Goal: Use online tool/utility: Utilize a website feature to perform a specific function

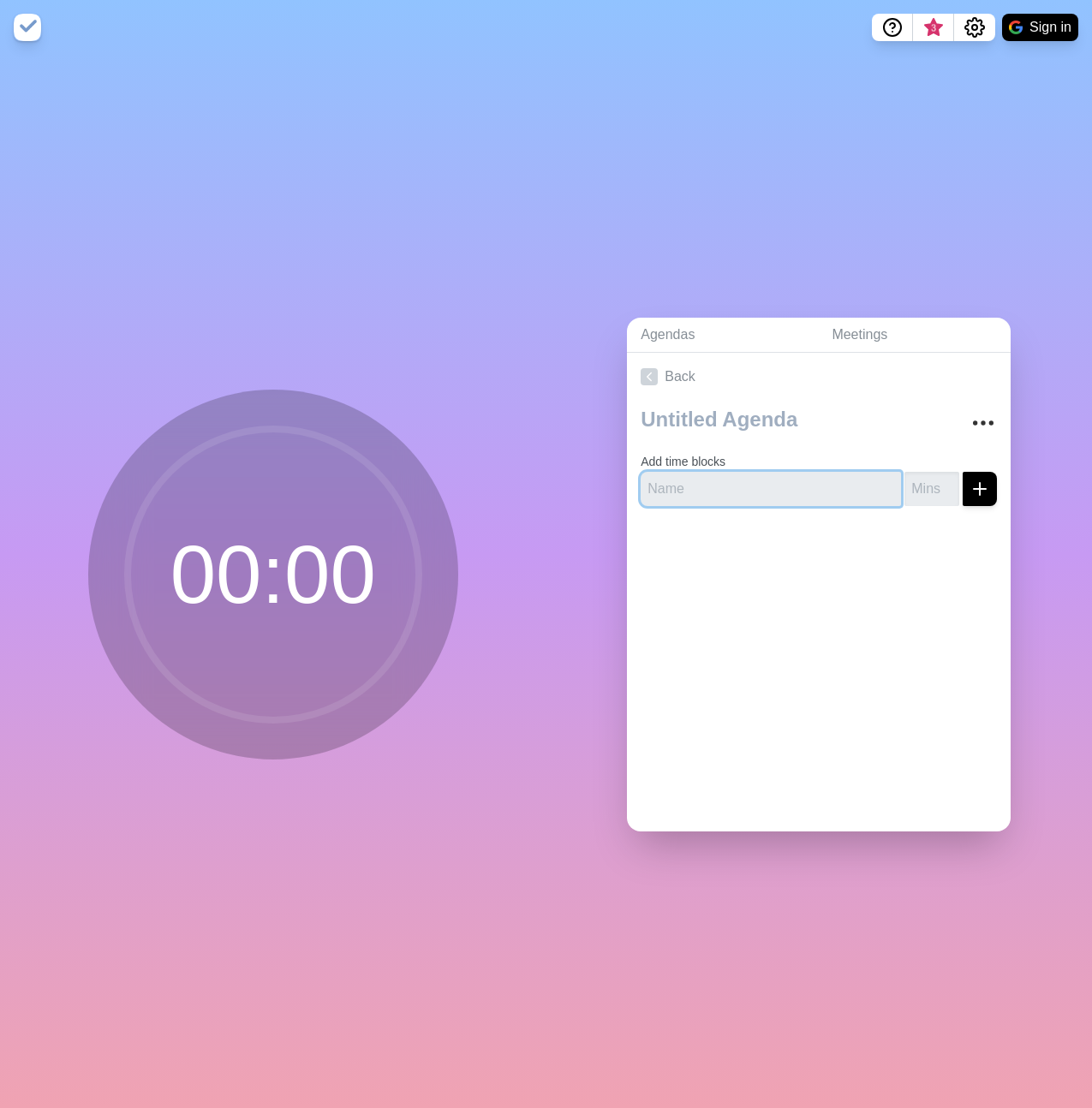
click at [690, 492] on input "text" at bounding box center [770, 488] width 260 height 34
type input "Austin City Mgr Next Steps"
type input "5"
click button "submit" at bounding box center [979, 488] width 34 height 34
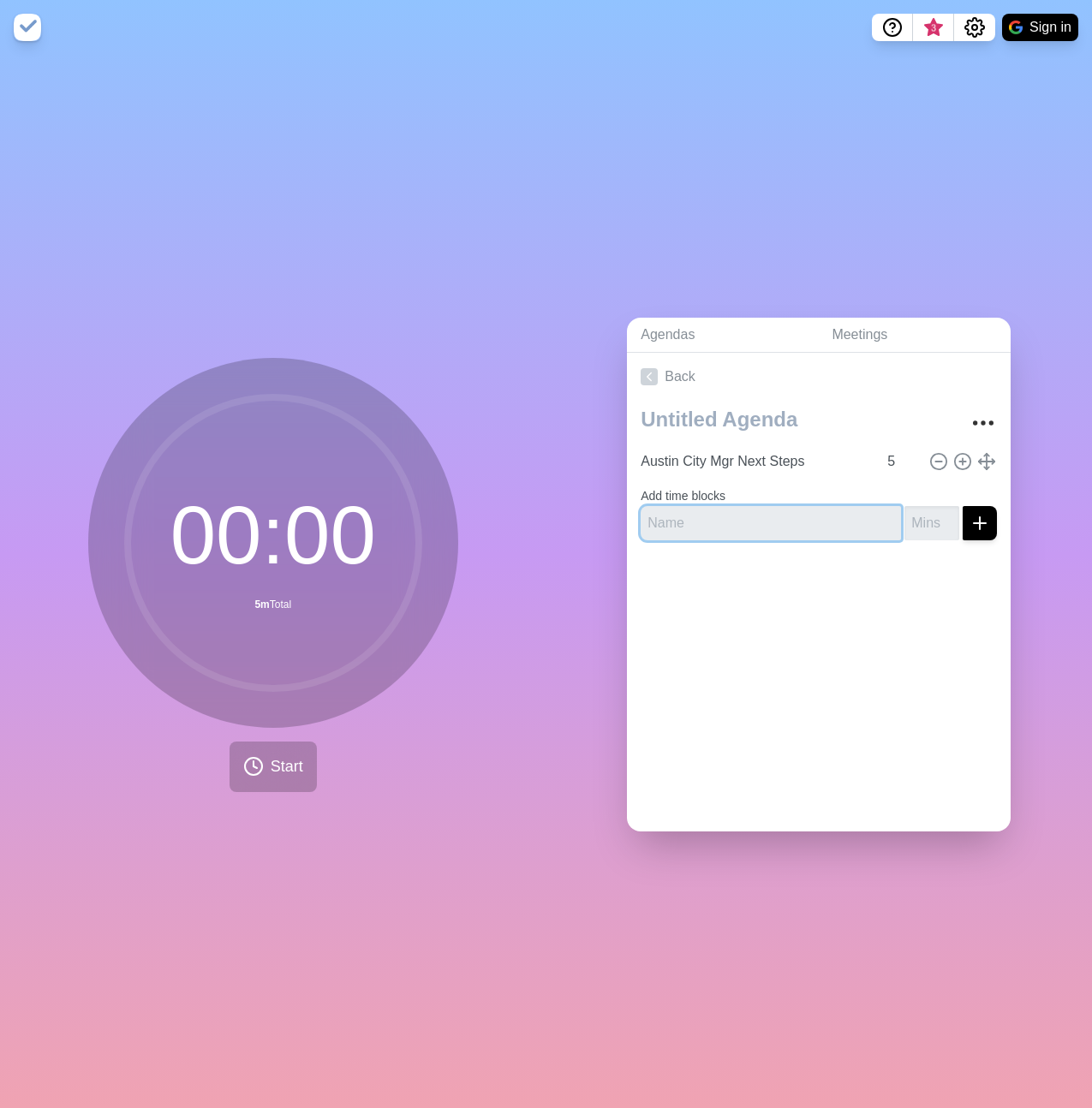
click at [737, 516] on input "text" at bounding box center [770, 522] width 260 height 34
type input "Knoxville update"
type input "5"
click at [962, 506] on button "submit" at bounding box center [979, 522] width 34 height 34
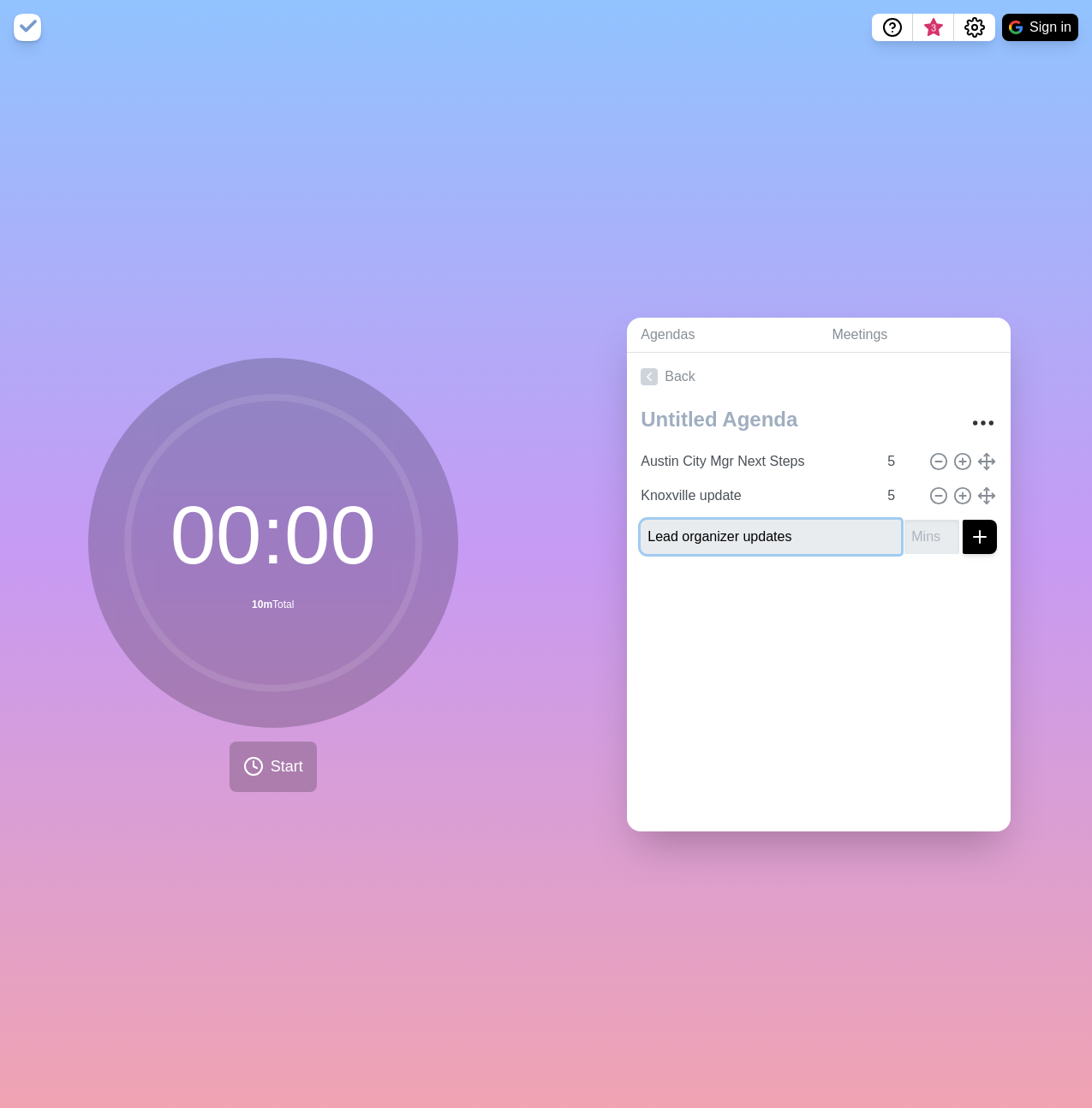
type input "Lead organizer updates"
click at [962, 520] on button "submit" at bounding box center [979, 537] width 34 height 34
type input "5"
click at [962, 520] on button "submit" at bounding box center [979, 537] width 34 height 34
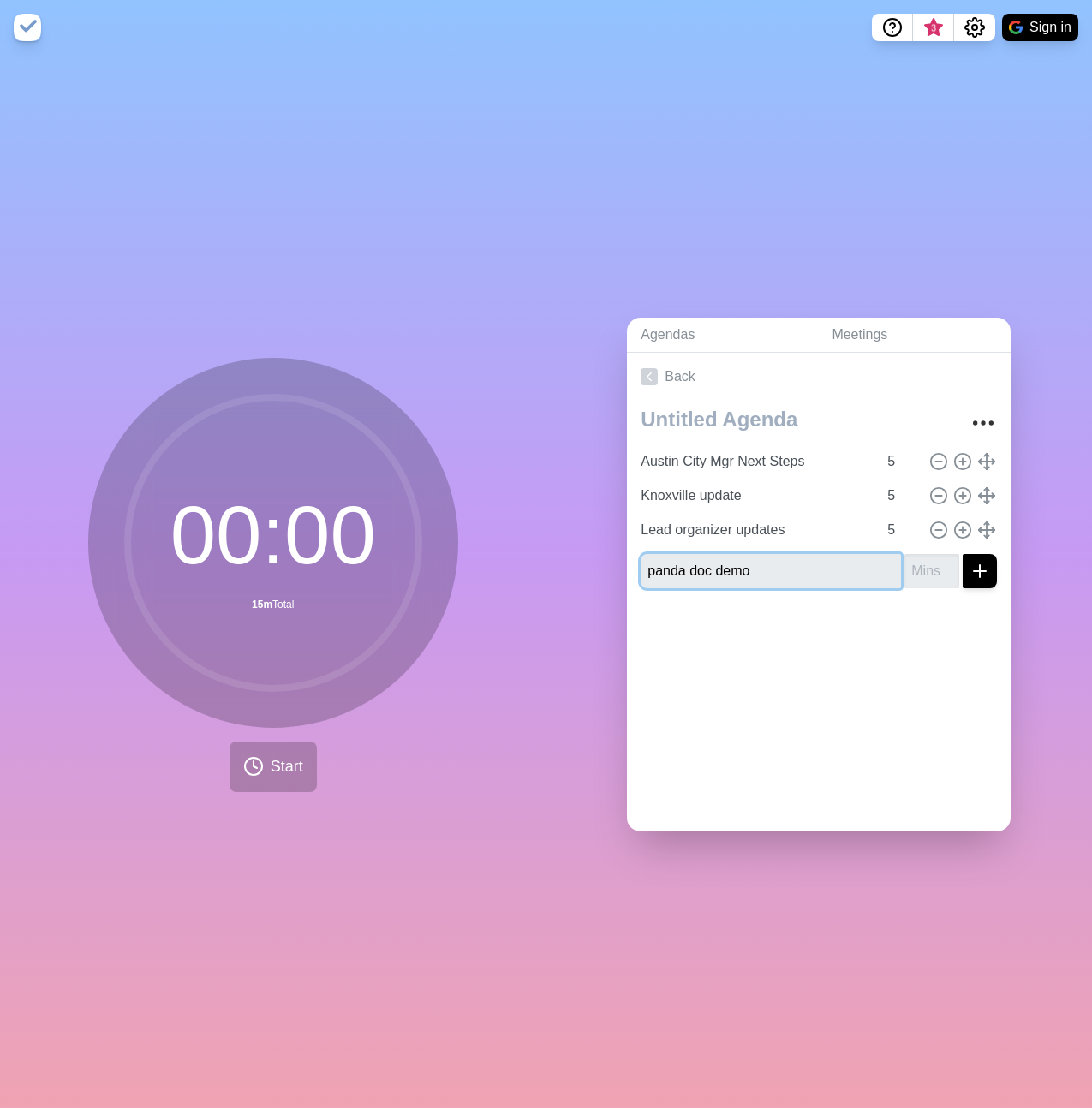
type input "panda doc demo"
click at [962, 554] on button "submit" at bounding box center [979, 571] width 34 height 34
type input "5"
click at [962, 554] on button "submit" at bounding box center [979, 571] width 34 height 34
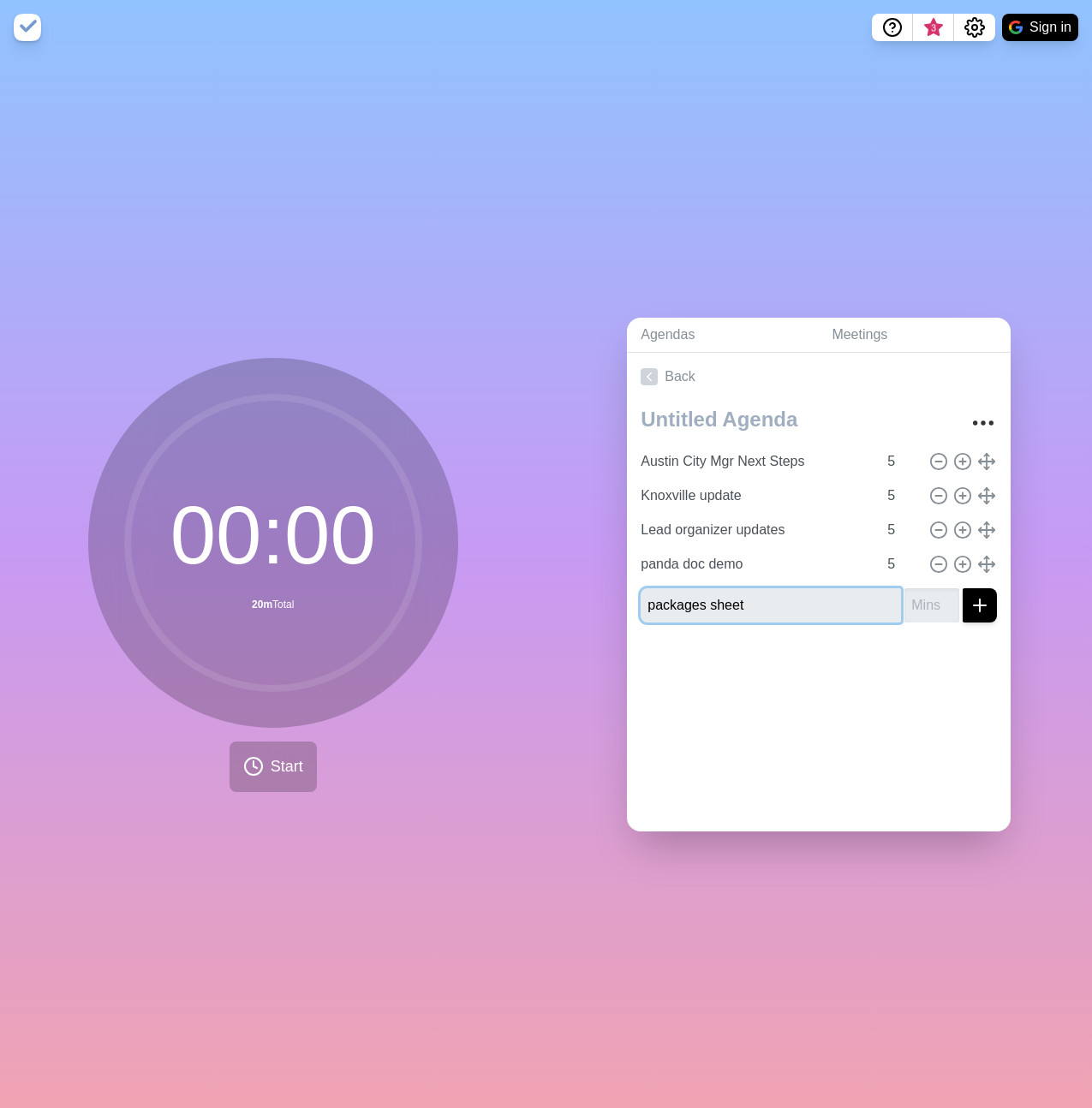
type input "packages sheet"
click at [962, 589] on button "submit" at bounding box center [979, 605] width 34 height 34
type input "5"
click at [962, 589] on button "submit" at bounding box center [979, 605] width 34 height 34
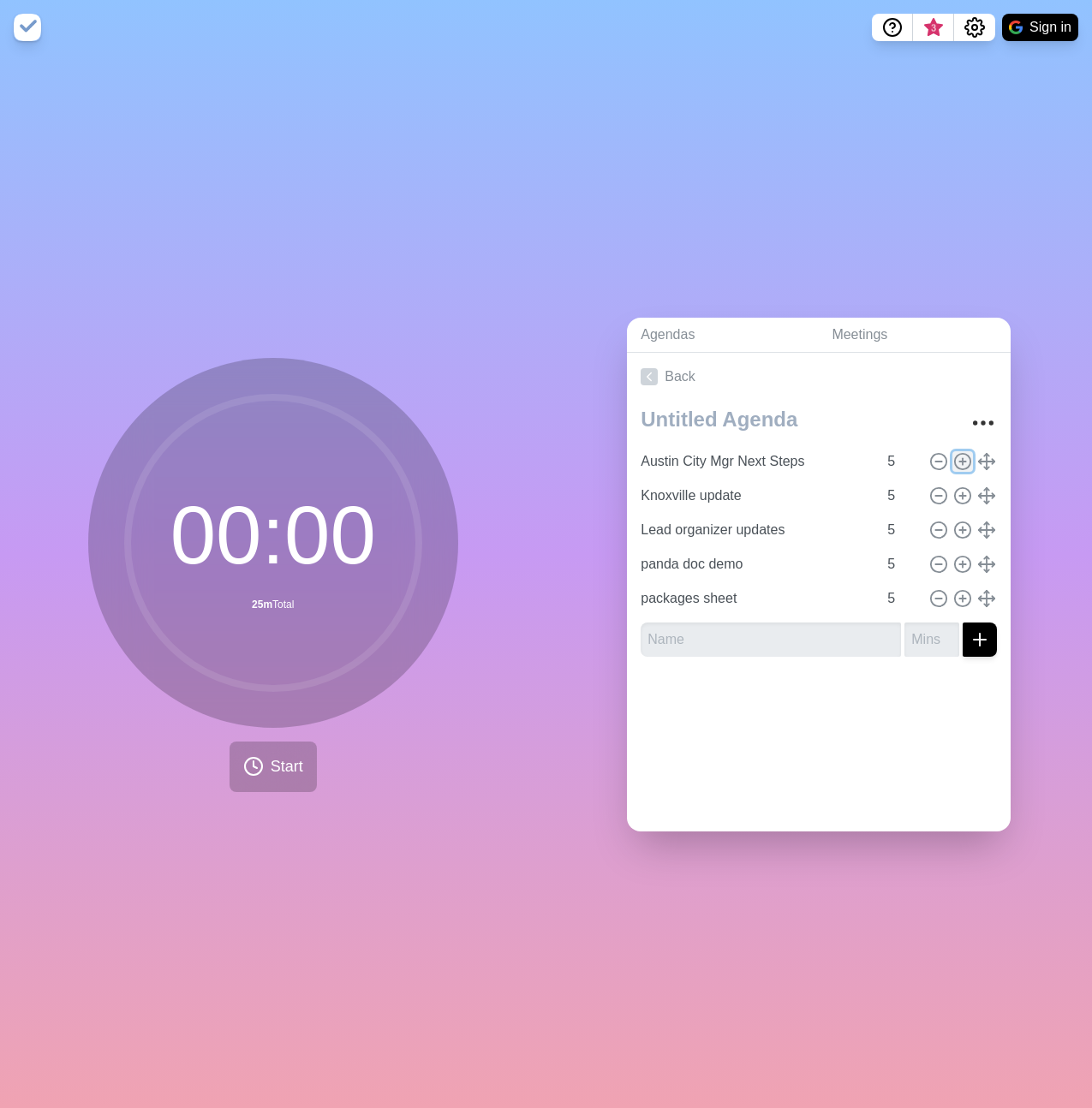
click at [953, 457] on icon at bounding box center [961, 461] width 19 height 19
type input "Austin City Mgr Next Steps"
type input "Knoxville update"
type input "Lead organizer updates"
type input "panda doc demo"
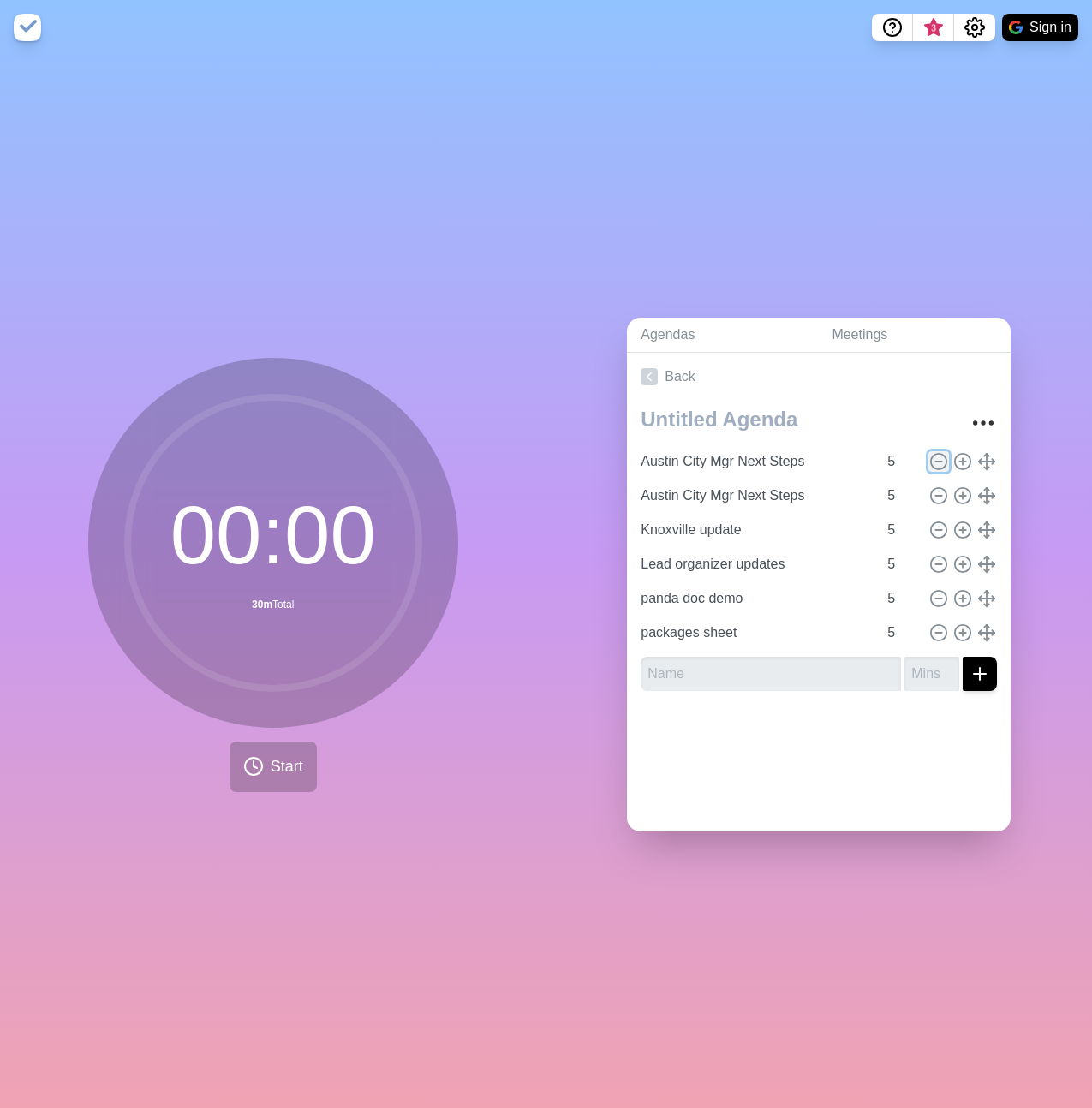
click at [929, 458] on icon at bounding box center [938, 461] width 19 height 19
type input "Knoxville update"
type input "Lead organizer updates"
type input "panda doc demo"
type input "packages sheet"
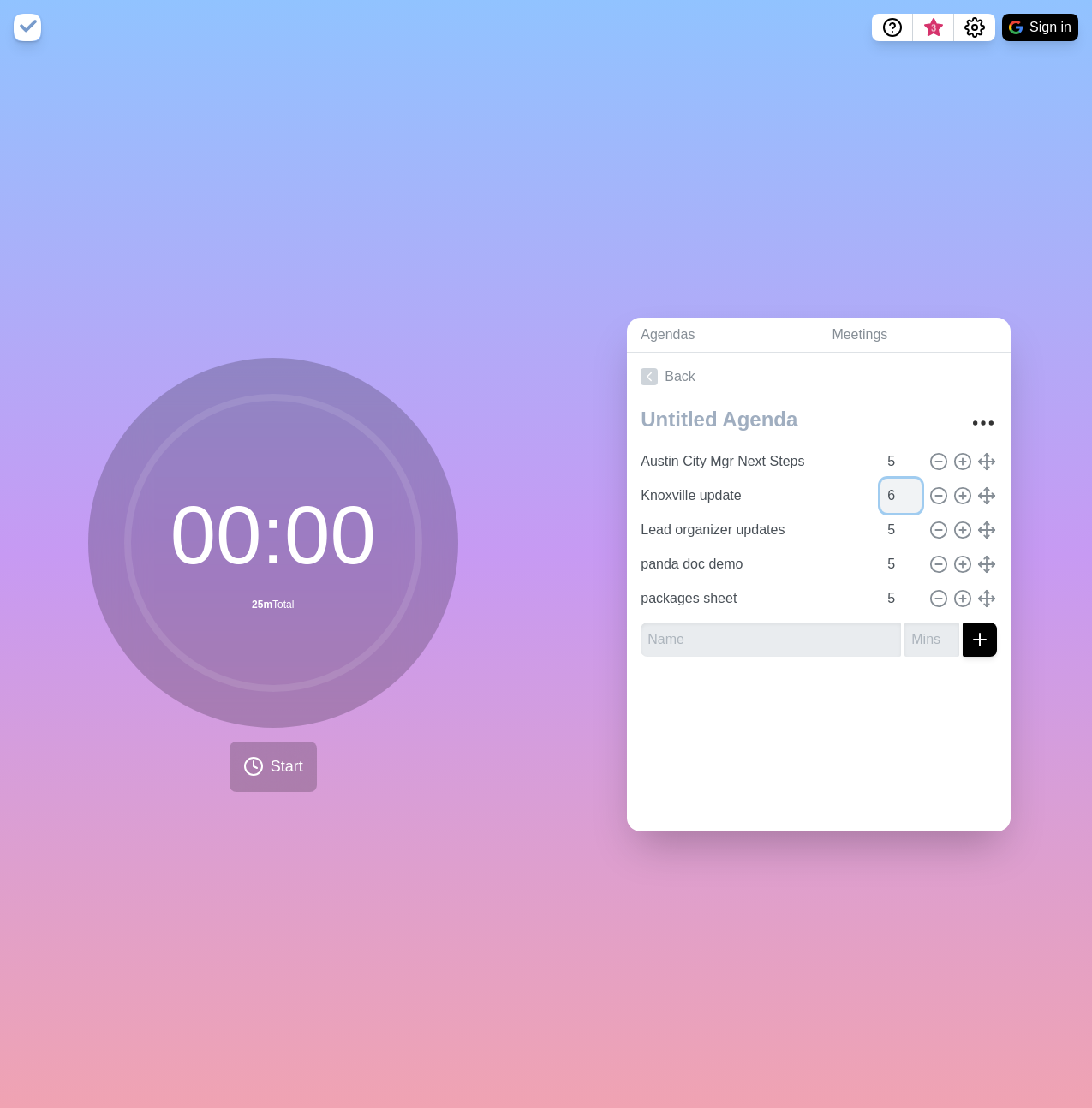
type input "6"
click at [895, 484] on input "6" at bounding box center [901, 495] width 41 height 34
click at [895, 447] on input "6" at bounding box center [901, 461] width 41 height 34
type input "7"
click at [895, 447] on input "7" at bounding box center [901, 461] width 41 height 34
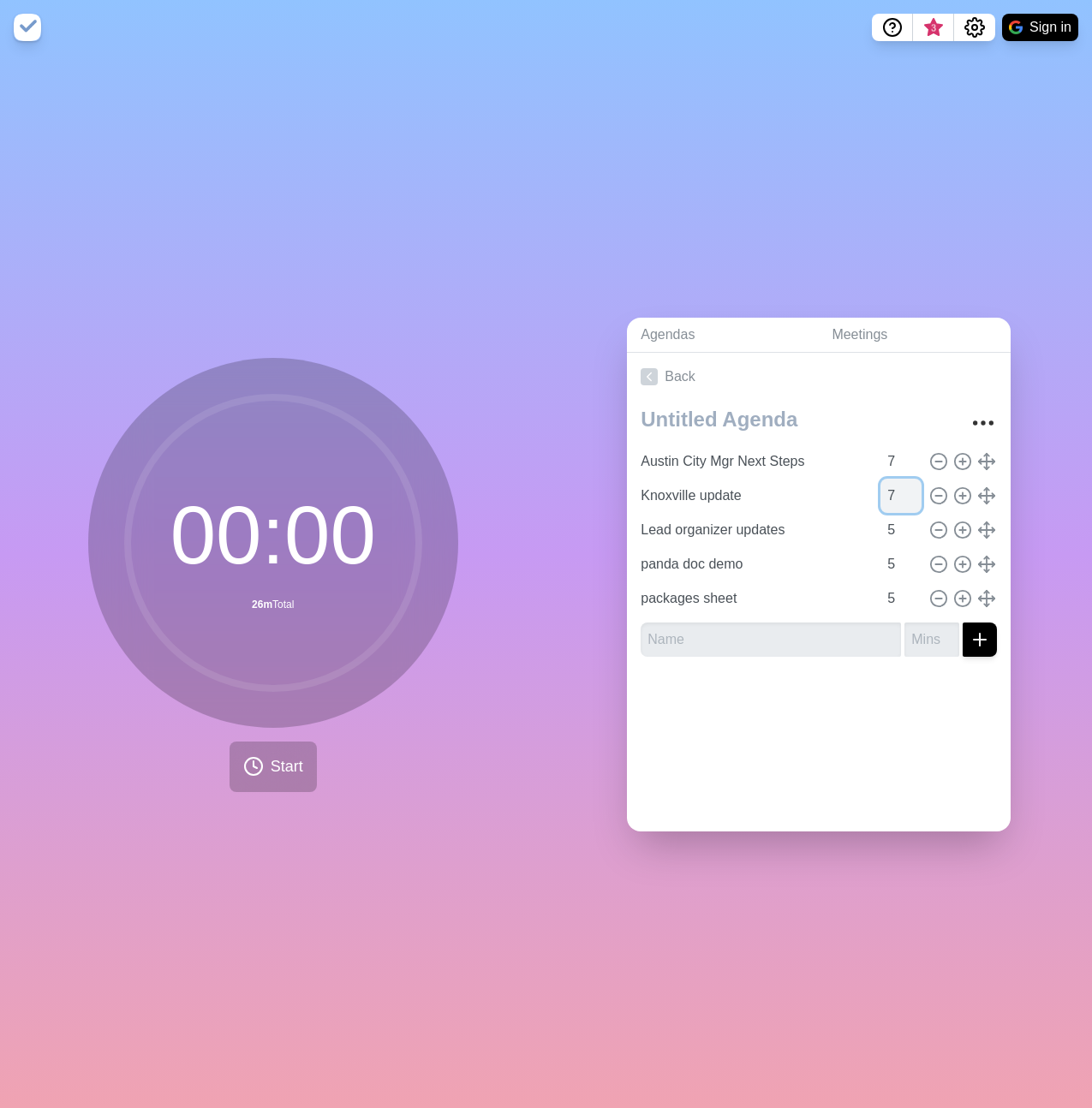
type input "7"
click at [893, 486] on input "7" at bounding box center [901, 495] width 41 height 34
click at [892, 518] on input "6" at bounding box center [901, 530] width 41 height 34
type input "7"
click at [892, 518] on input "7" at bounding box center [901, 530] width 41 height 34
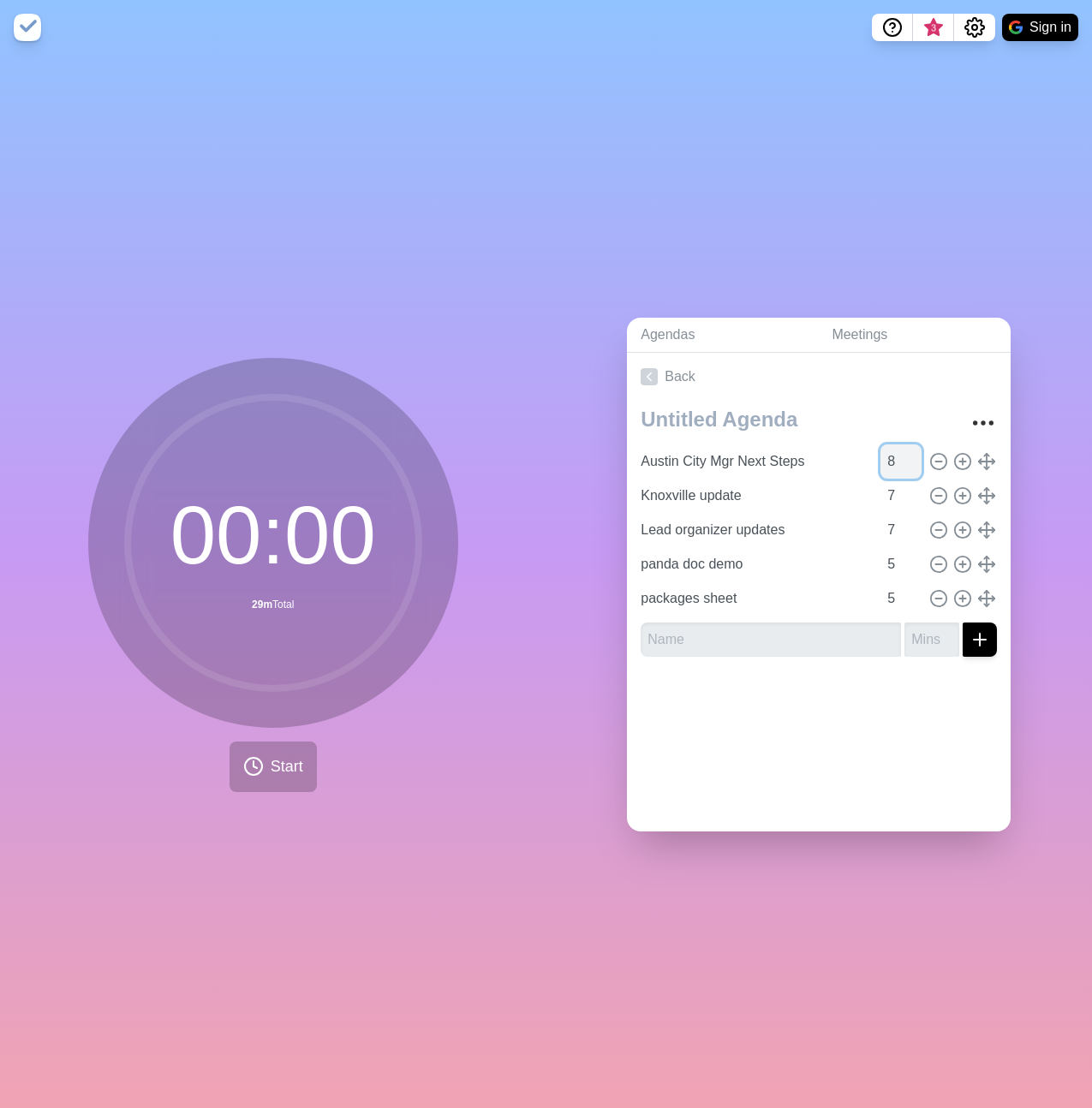
click at [895, 449] on input "8" at bounding box center [901, 461] width 41 height 34
type input "7"
click at [894, 462] on input "7" at bounding box center [901, 461] width 41 height 34
click at [850, 741] on div "Back Austin City Mgr Next Steps 7 [GEOGRAPHIC_DATA] update 7 Lead organizer upd…" at bounding box center [818, 592] width 384 height 478
type input "4"
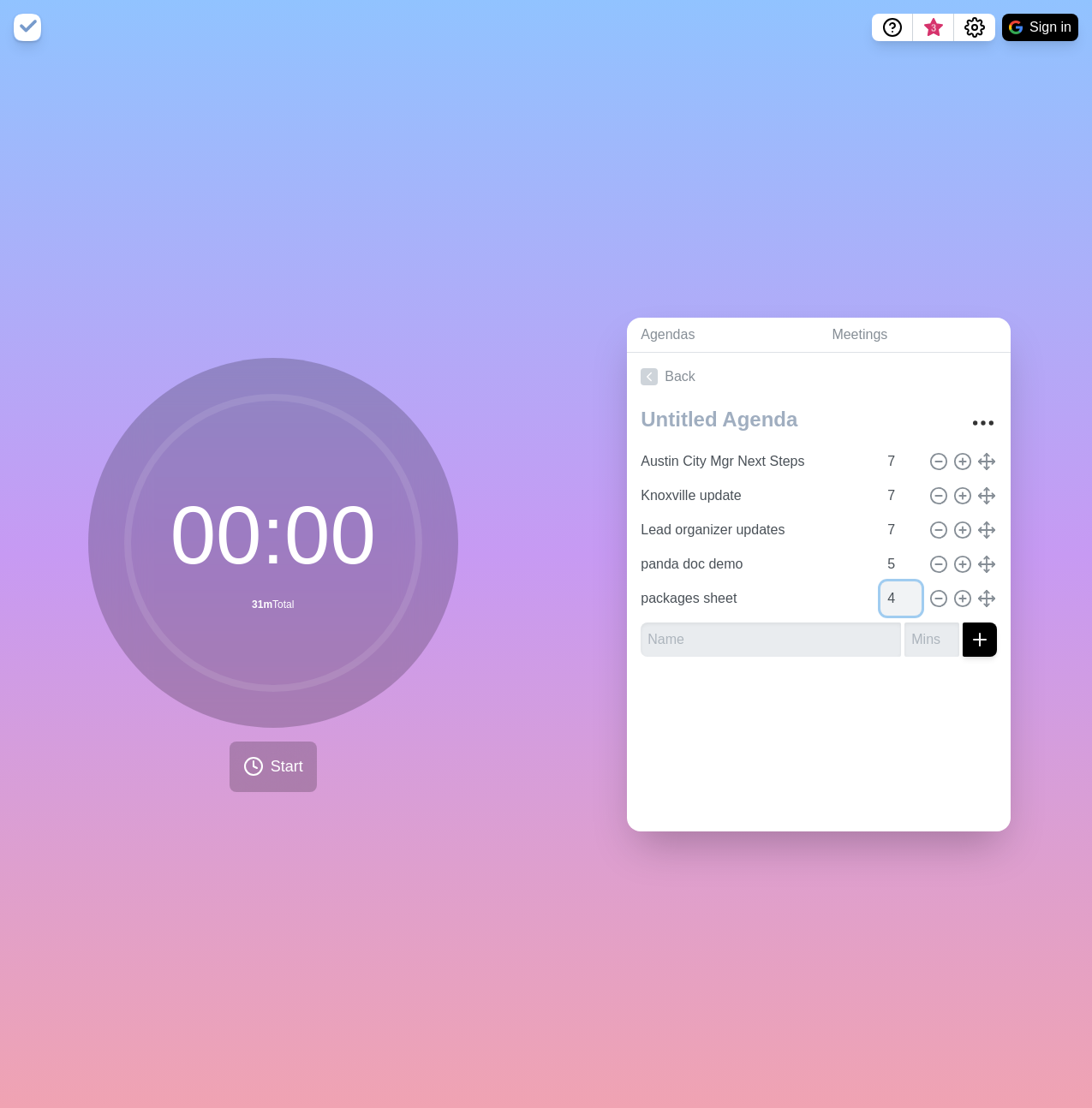
click at [895, 598] on input "4" at bounding box center [901, 598] width 41 height 34
click at [881, 741] on div "Back Austin City Mgr Next Steps 7 [GEOGRAPHIC_DATA] update 7 Lead organizer upd…" at bounding box center [818, 592] width 384 height 478
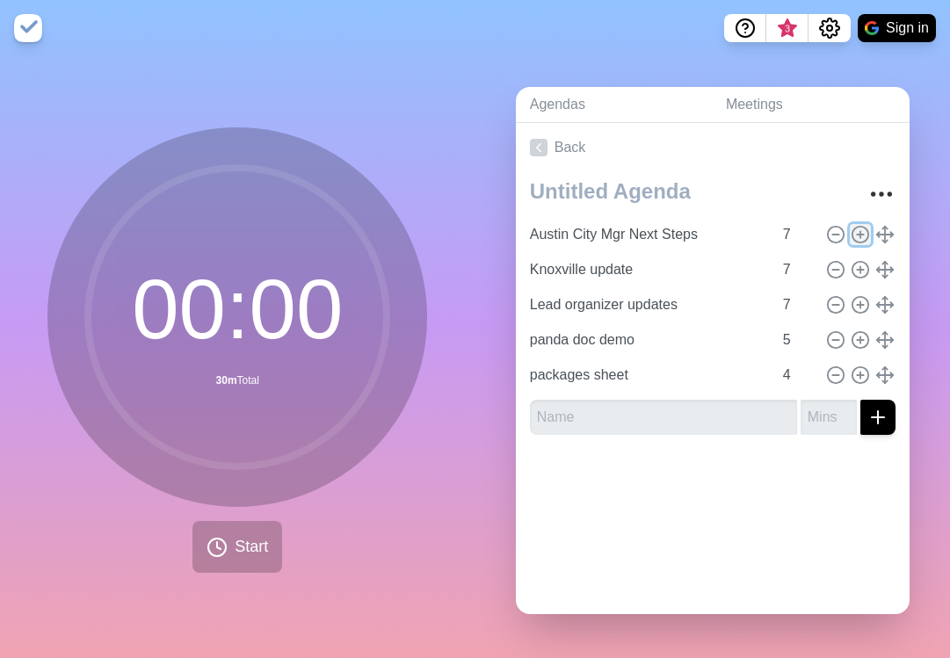
click at [851, 228] on icon at bounding box center [860, 234] width 19 height 19
type input "Austin City Mgr Next Steps"
type input "Knoxville update"
type input "Lead organizer updates"
type input "7"
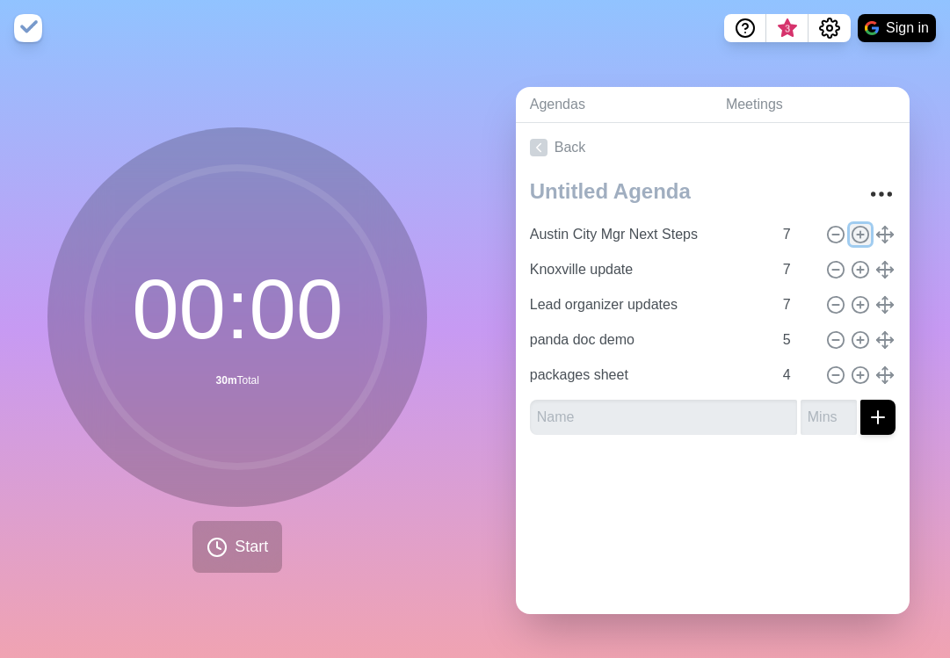
type input "panda doc demo"
type input "5"
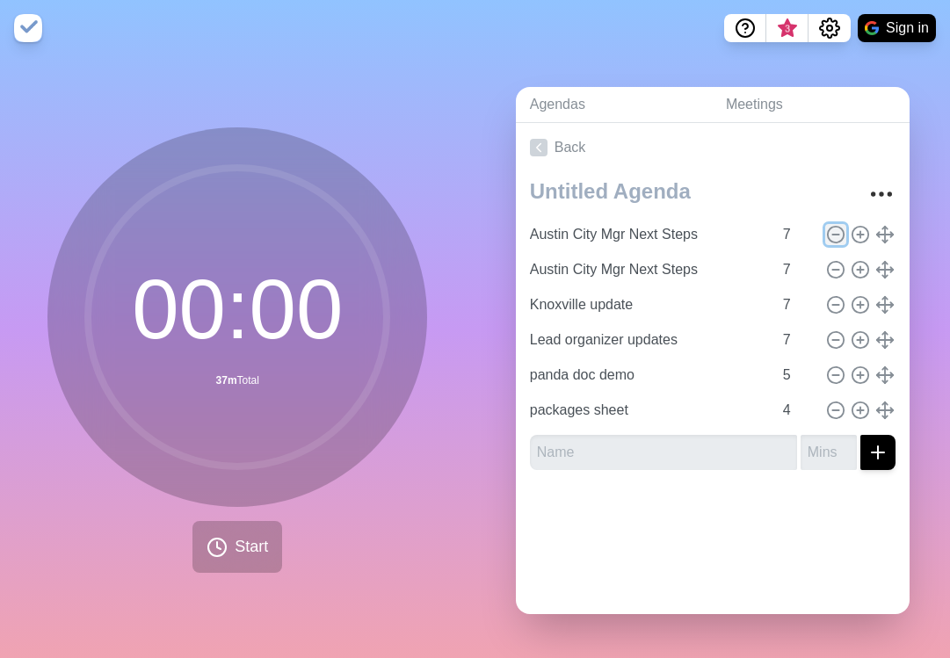
click at [826, 228] on icon at bounding box center [835, 234] width 19 height 19
type input "Knoxville update"
type input "Lead organizer updates"
type input "panda doc demo"
type input "5"
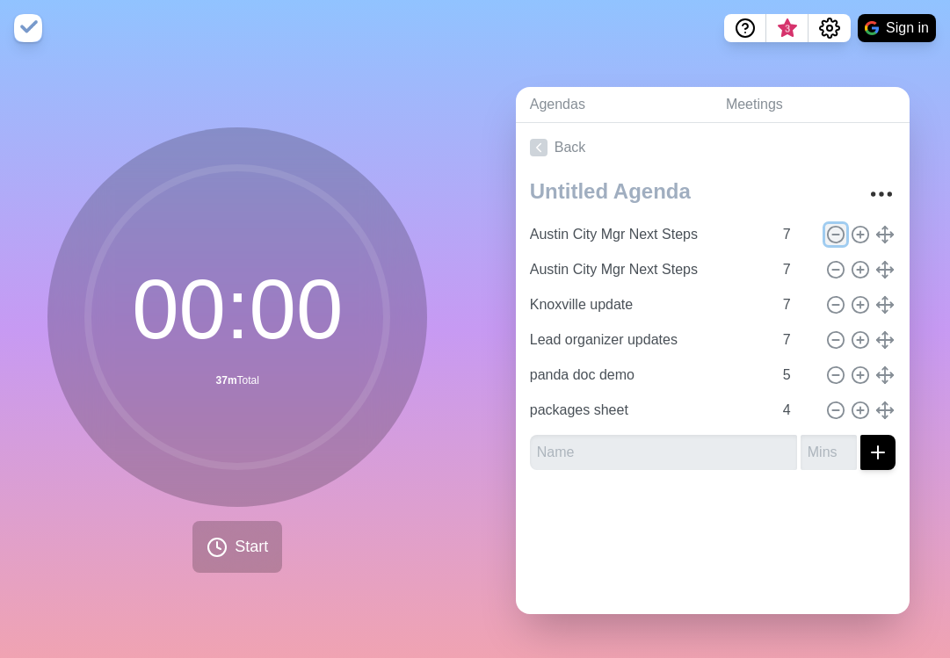
type input "packages sheet"
type input "4"
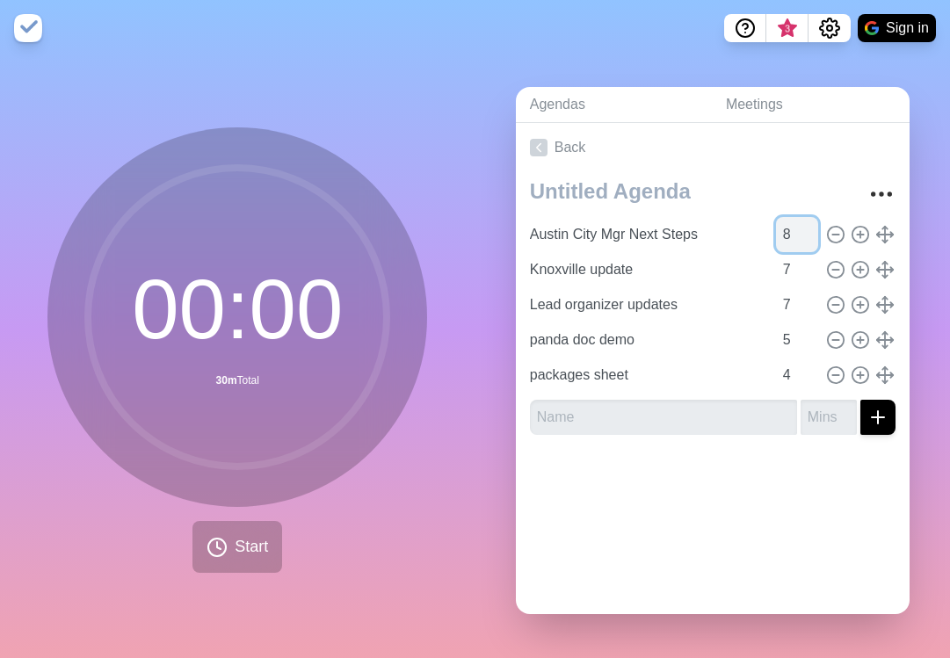
type input "8"
click at [788, 222] on input "8" at bounding box center [797, 234] width 42 height 35
type input "8"
click at [792, 258] on input "8" at bounding box center [797, 269] width 42 height 35
type input "8"
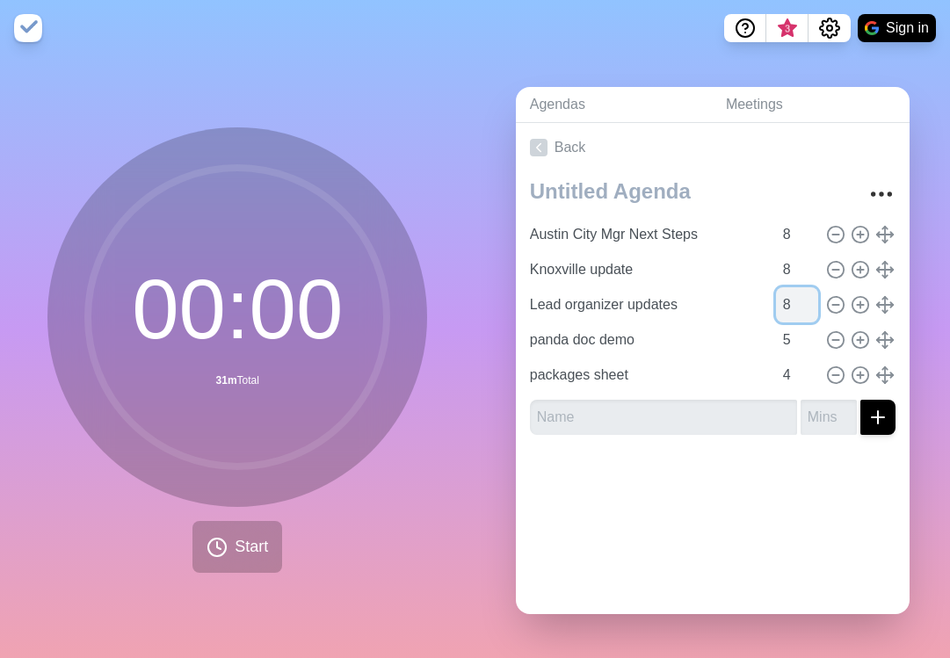
click at [789, 294] on input "8" at bounding box center [797, 304] width 42 height 35
click at [628, 509] on div at bounding box center [713, 484] width 394 height 70
click at [789, 219] on input "9" at bounding box center [797, 234] width 42 height 35
type input "10"
click at [789, 219] on input "10" at bounding box center [797, 234] width 42 height 35
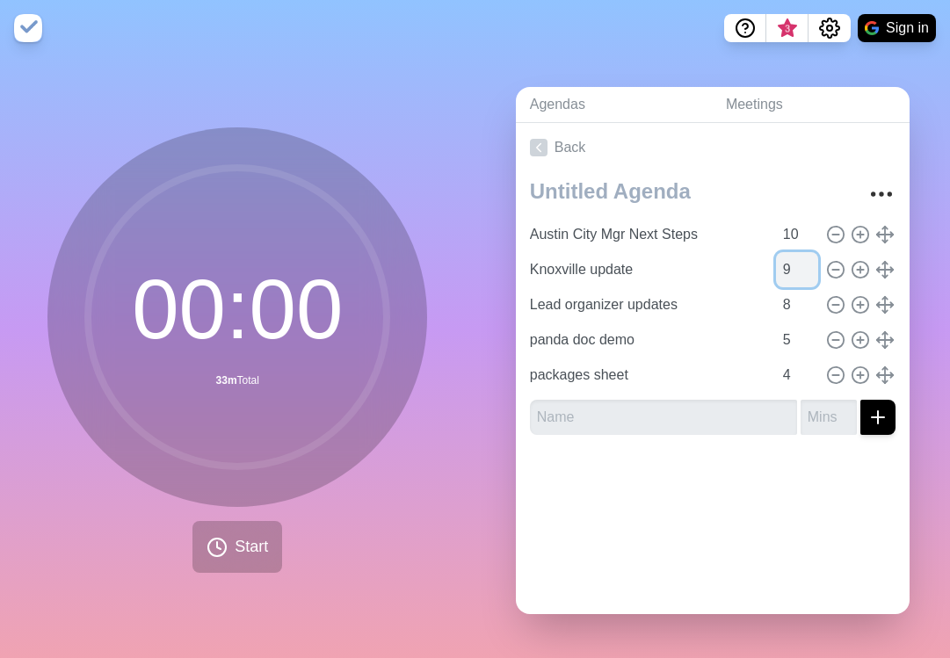
click at [790, 255] on input "9" at bounding box center [797, 269] width 42 height 35
type input "10"
click at [790, 255] on input "10" at bounding box center [797, 269] width 42 height 35
click at [790, 294] on input "9" at bounding box center [797, 304] width 42 height 35
type input "10"
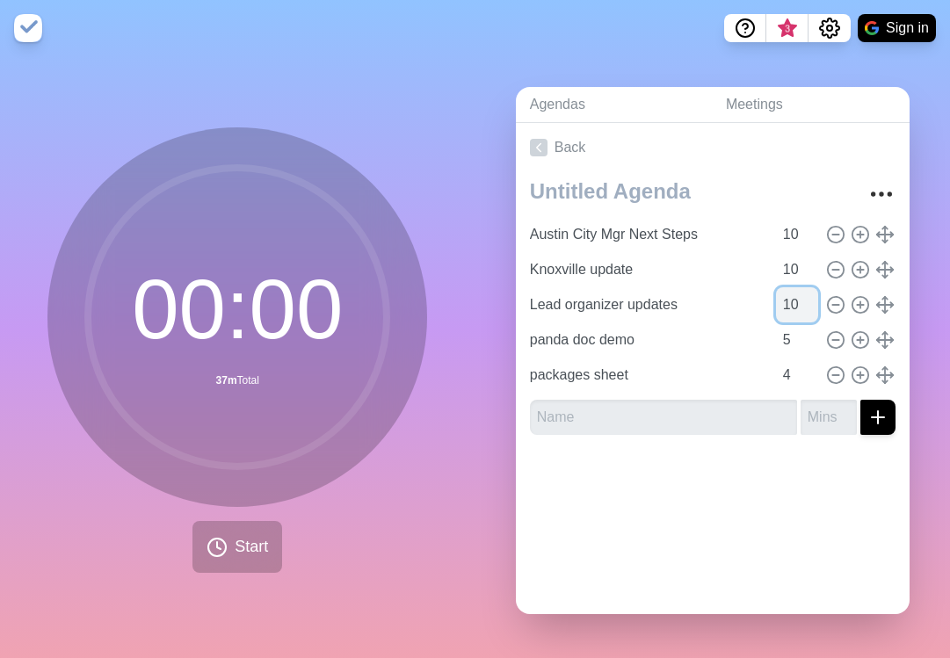
click at [790, 294] on input "10" at bounding box center [797, 304] width 42 height 35
click at [764, 539] on div "Back Austin City Mgr Next Steps 10 [GEOGRAPHIC_DATA] update 10 Lead organizer u…" at bounding box center [713, 368] width 394 height 491
click at [240, 548] on span "Start" at bounding box center [251, 547] width 33 height 24
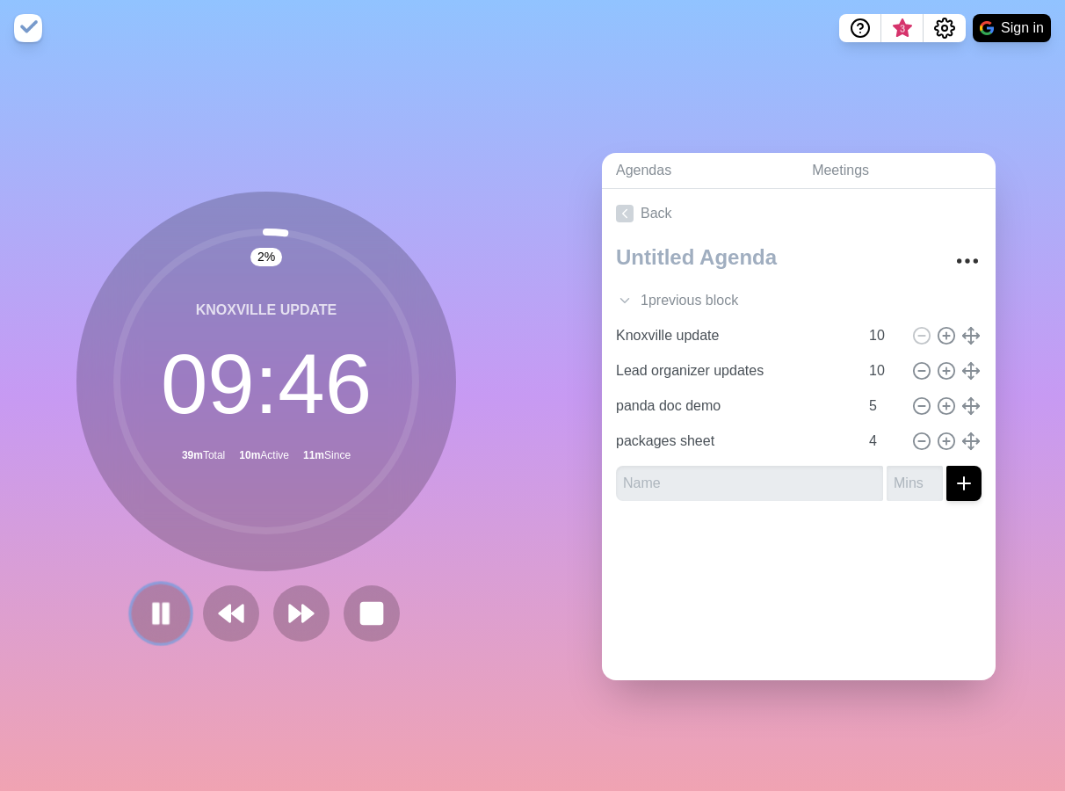
click at [163, 604] on rect at bounding box center [165, 613] width 5 height 19
click at [942, 27] on icon "Settings" at bounding box center [944, 28] width 21 height 21
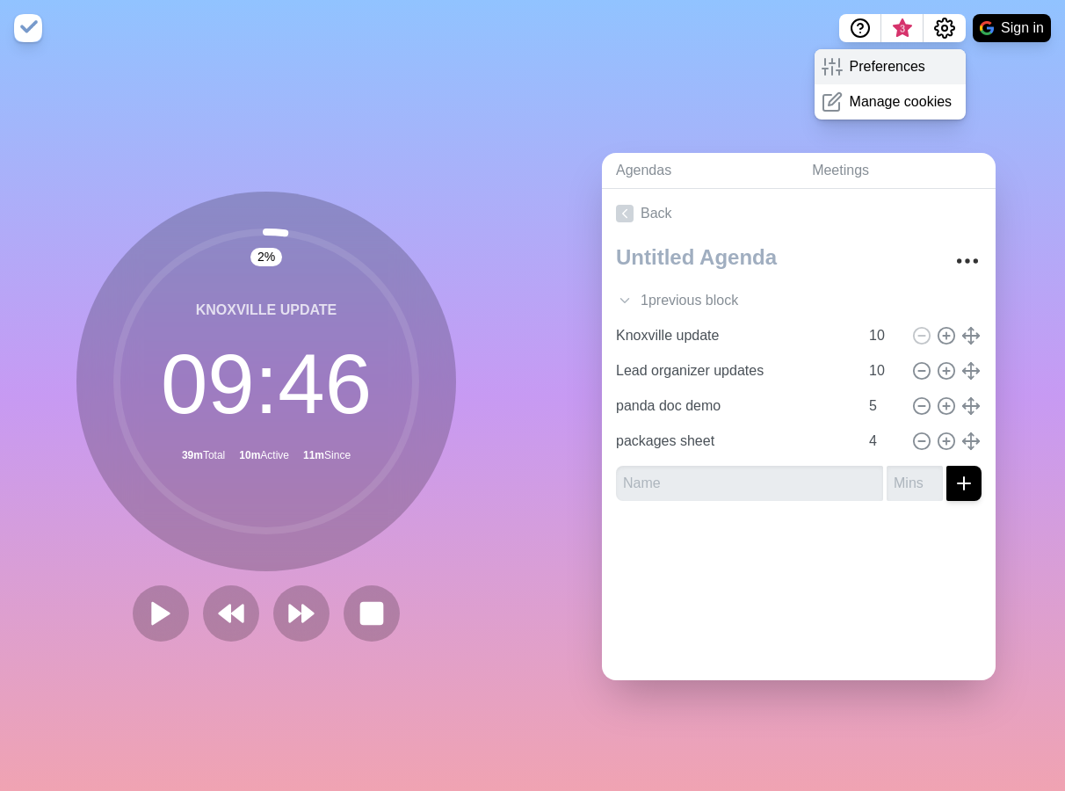
click at [894, 69] on p "Preferences" at bounding box center [888, 66] width 76 height 21
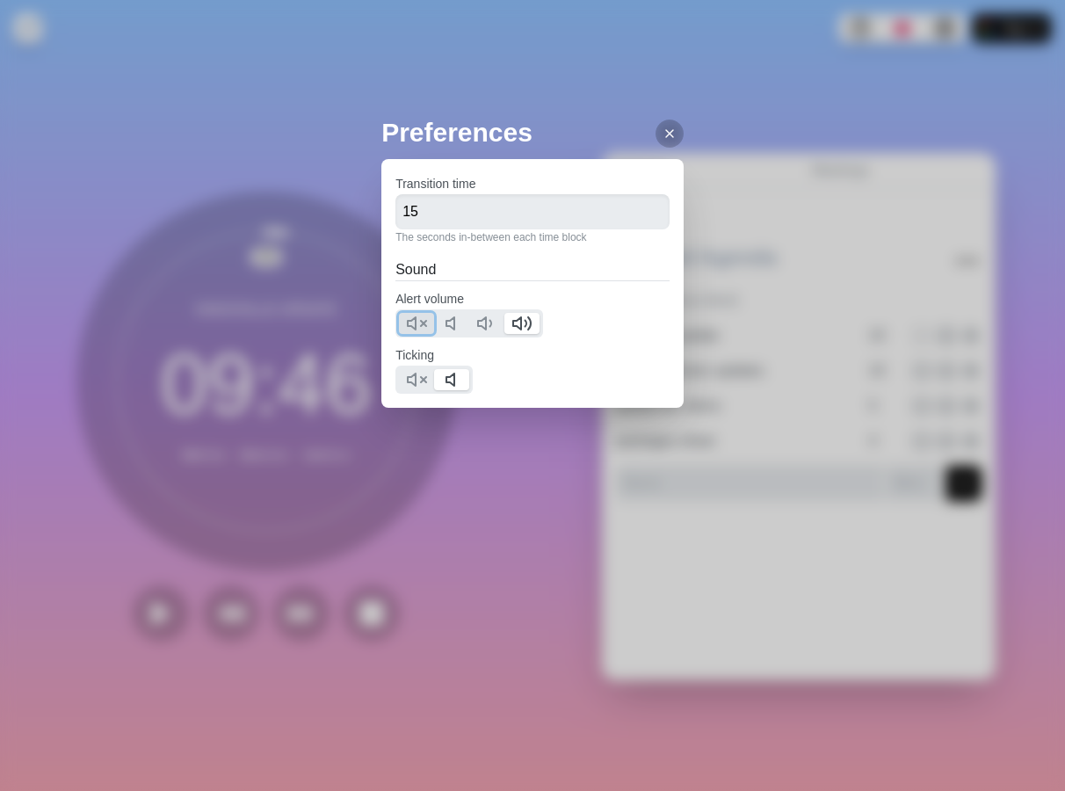
click at [413, 325] on icon at bounding box center [416, 323] width 21 height 21
click at [413, 379] on icon at bounding box center [416, 379] width 21 height 21
click at [663, 140] on icon at bounding box center [670, 134] width 14 height 14
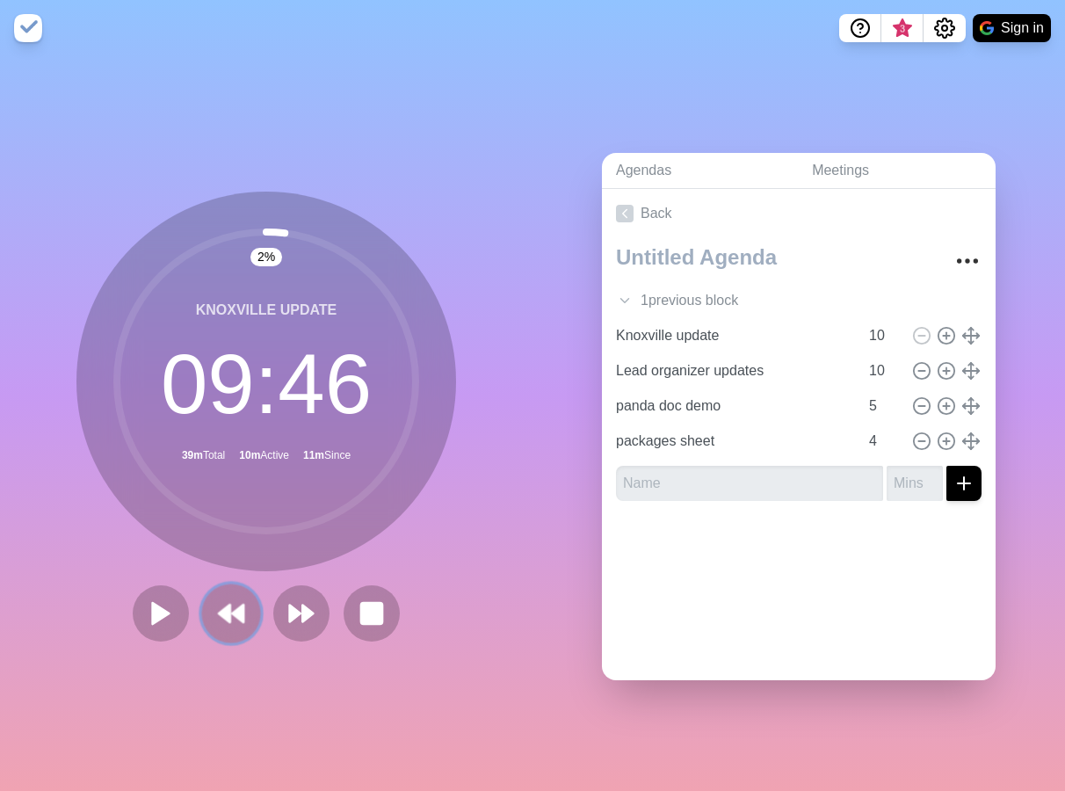
click at [232, 611] on polygon at bounding box center [237, 614] width 11 height 18
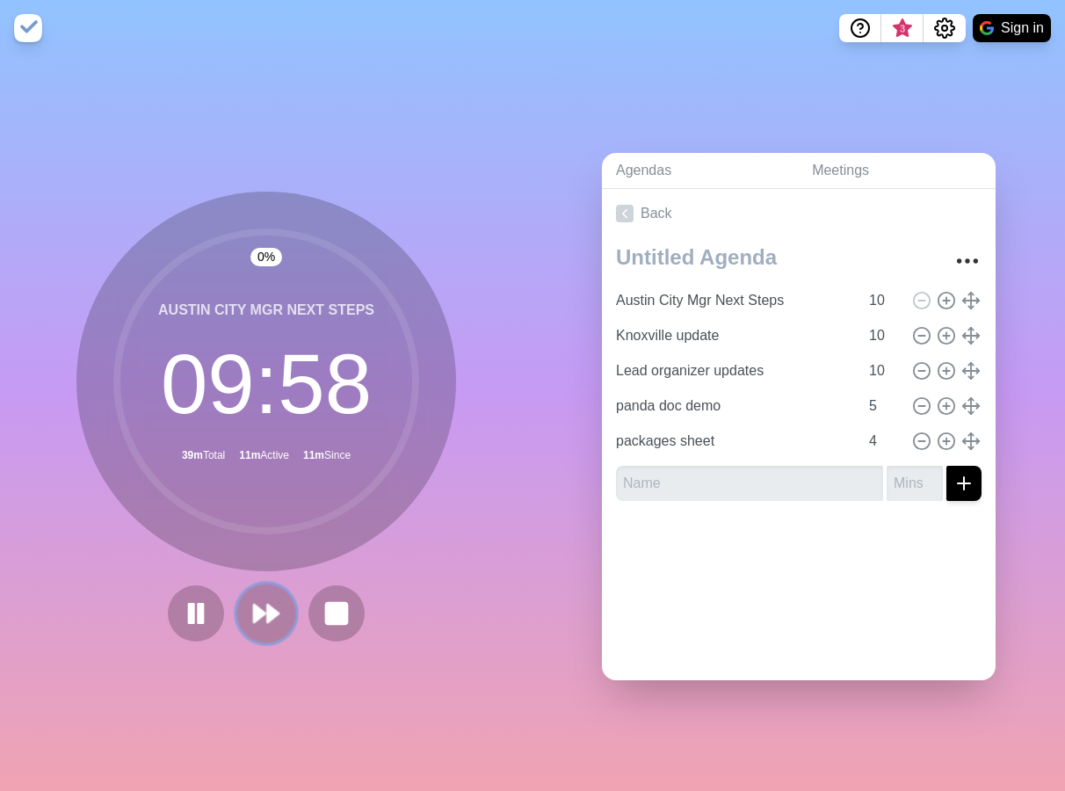
click at [254, 612] on polygon at bounding box center [259, 614] width 11 height 18
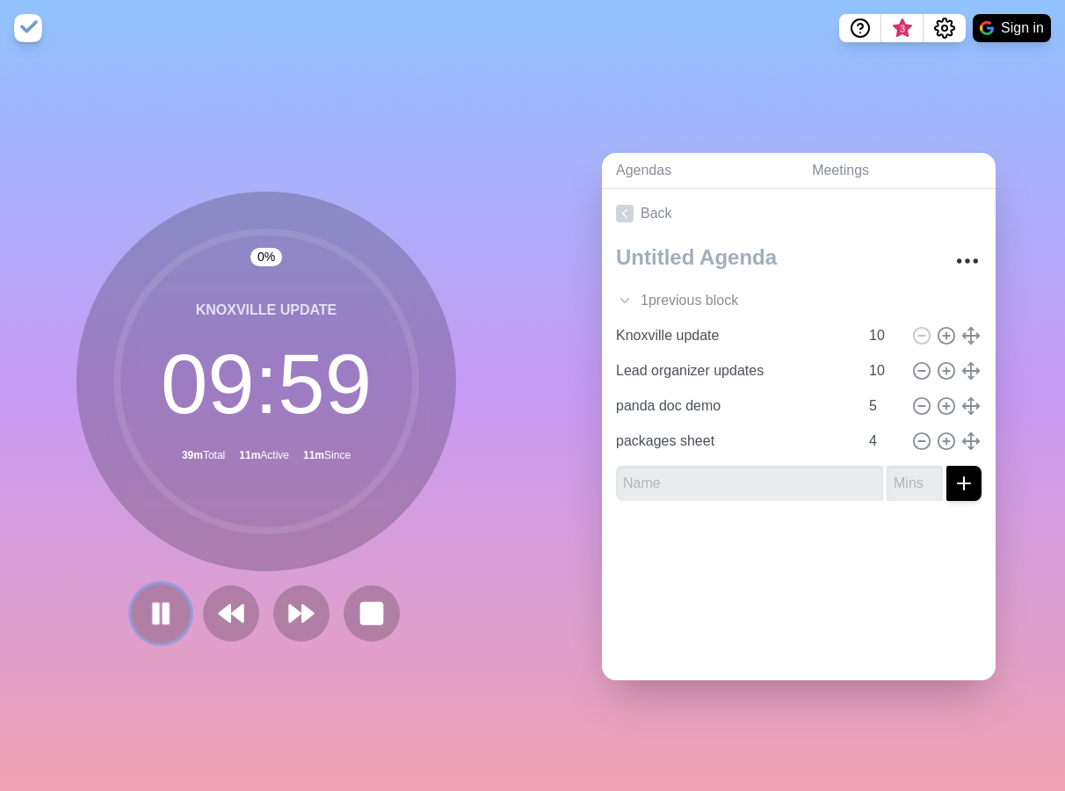
click at [154, 615] on rect at bounding box center [156, 613] width 5 height 19
type input "Knoxville update"
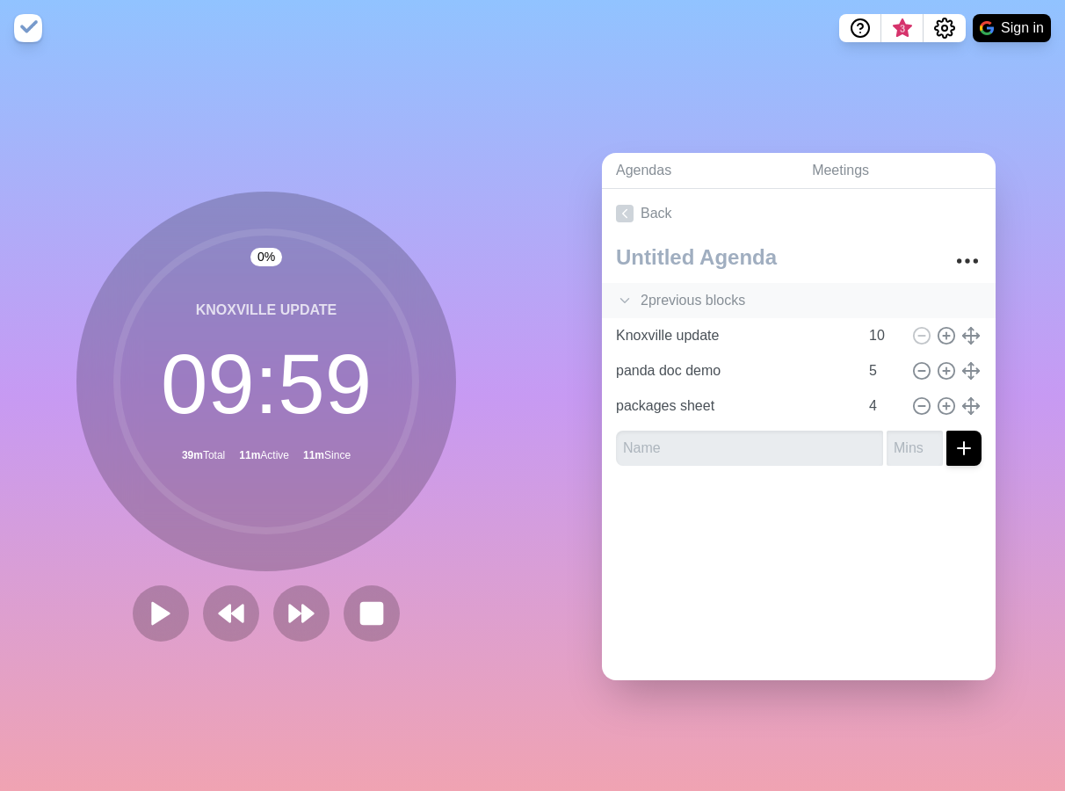
click at [616, 292] on icon at bounding box center [625, 301] width 18 height 18
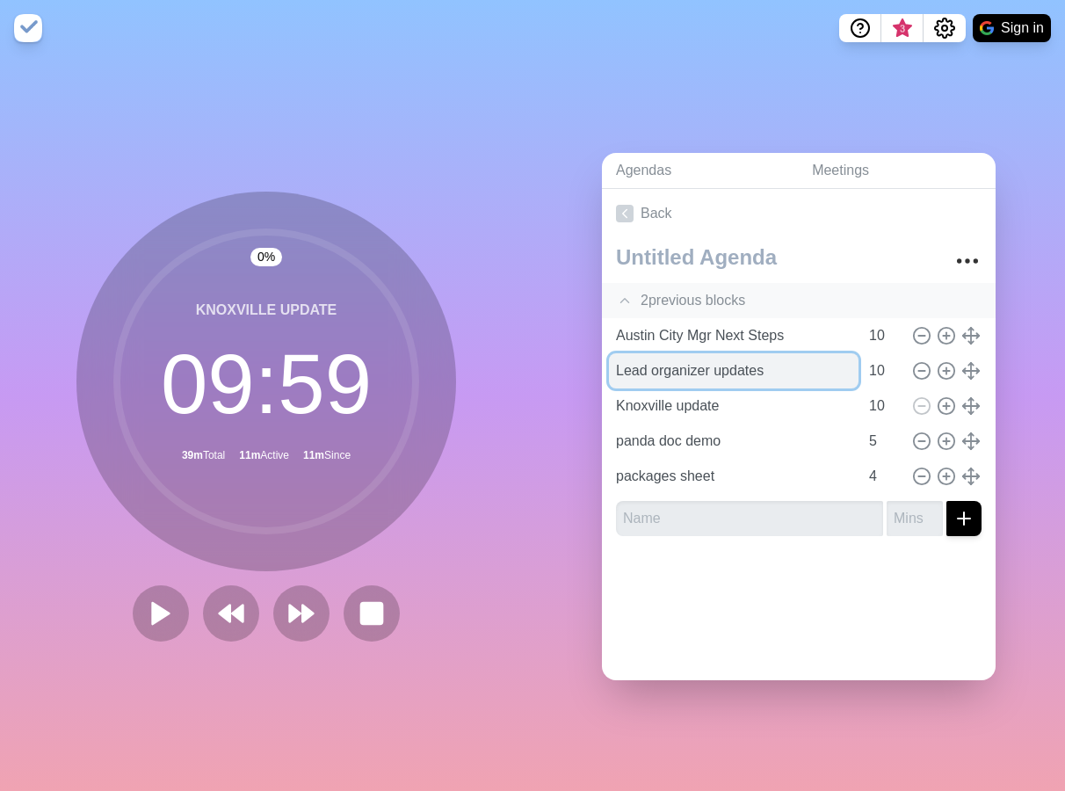
click at [669, 362] on input "Lead organizer updates" at bounding box center [734, 370] width 250 height 35
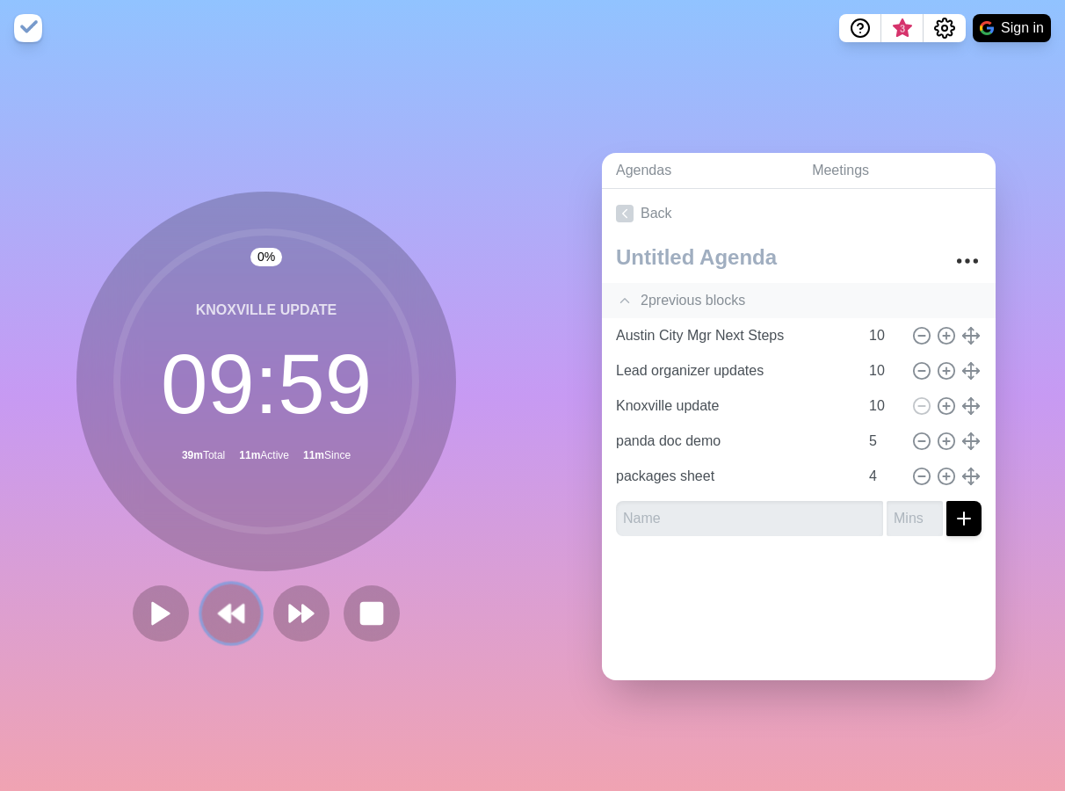
click at [233, 608] on polygon at bounding box center [237, 614] width 11 height 18
click at [163, 606] on rect at bounding box center [165, 613] width 5 height 19
click at [158, 606] on polygon at bounding box center [161, 613] width 18 height 22
click at [163, 606] on rect at bounding box center [165, 613] width 5 height 19
click at [136, 597] on button at bounding box center [160, 613] width 59 height 59
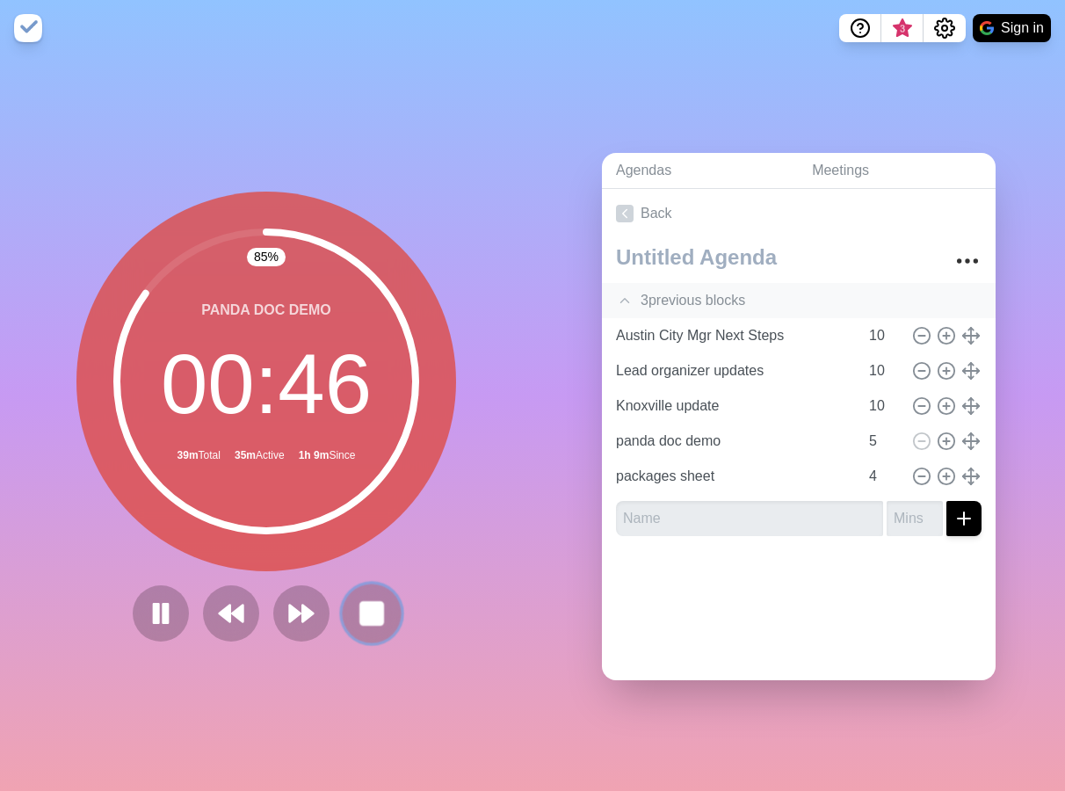
click at [367, 607] on rect at bounding box center [371, 613] width 22 height 22
